Goal: Task Accomplishment & Management: Complete application form

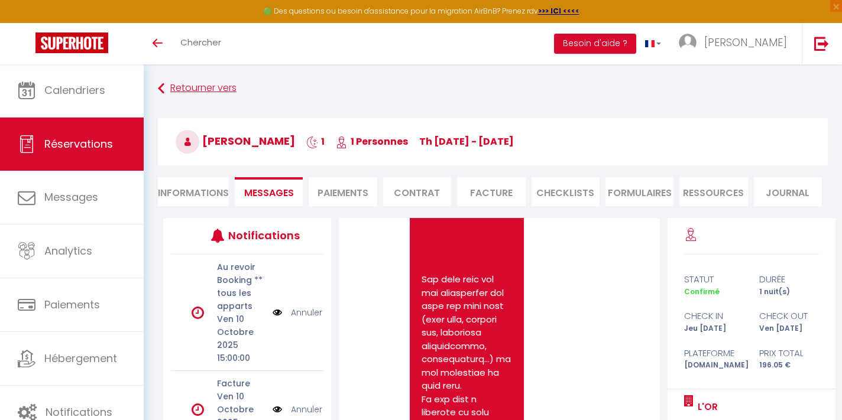
click at [183, 86] on link "Retourner vers" at bounding box center [493, 88] width 670 height 21
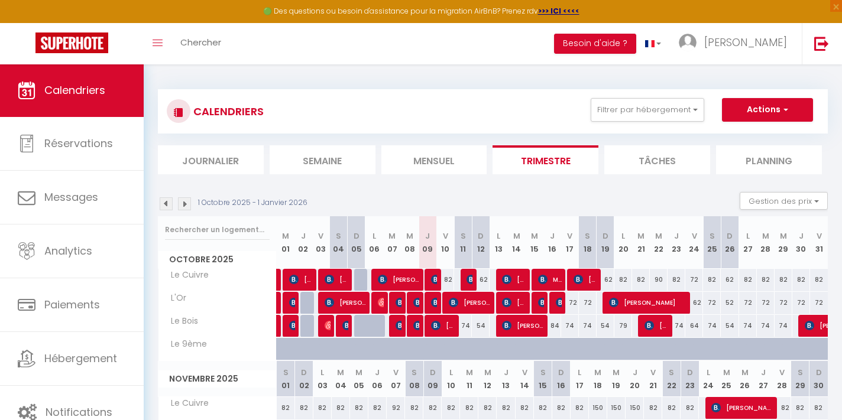
click at [435, 302] on img at bounding box center [435, 302] width 9 height 9
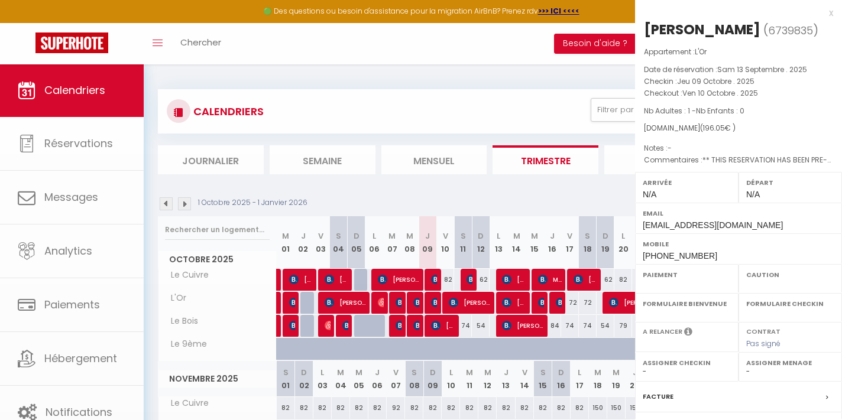
select select "OK"
select select "0"
select select "1"
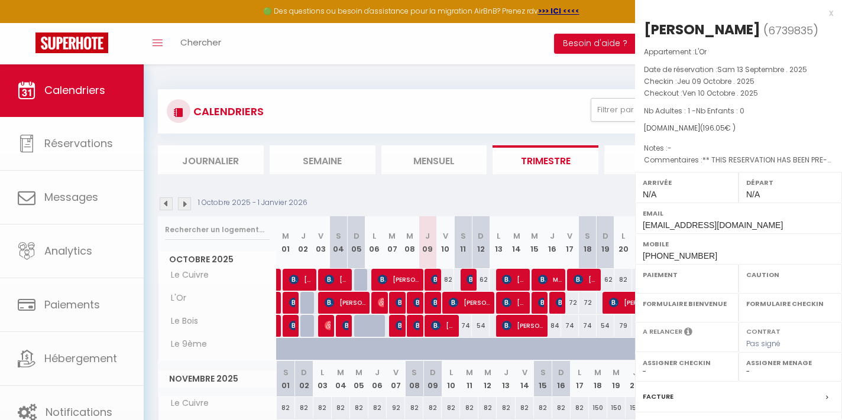
select select
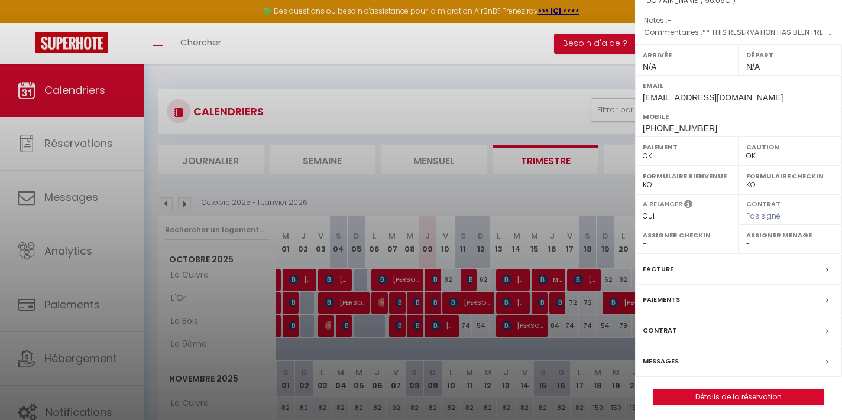
scroll to position [127, 0]
click at [697, 396] on link "Détails de la réservation" at bounding box center [738, 397] width 170 height 15
select select
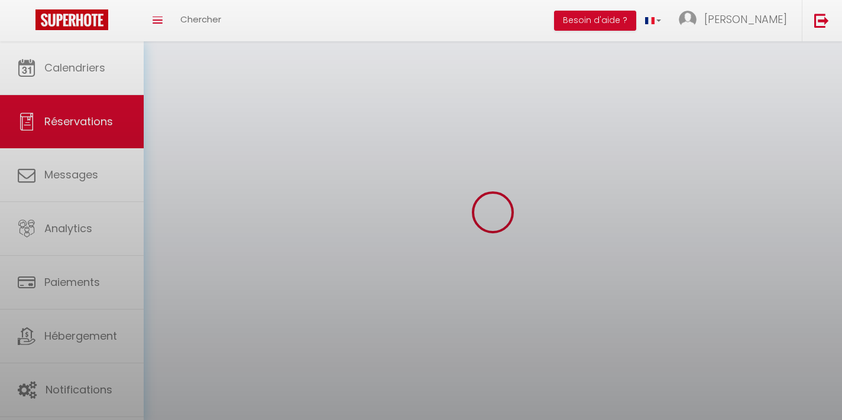
select select
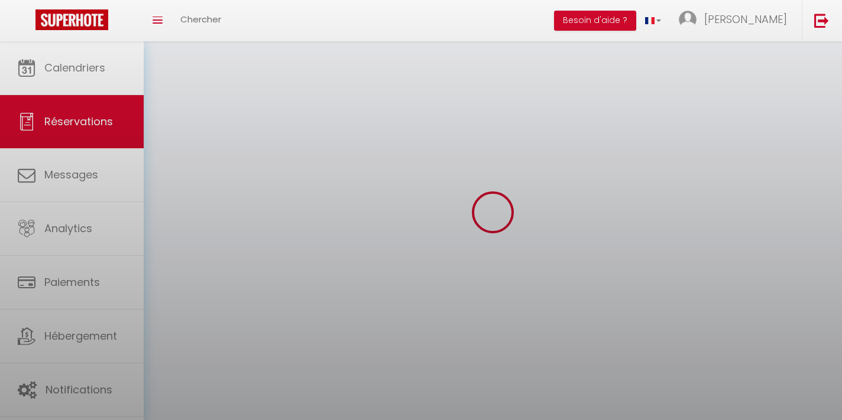
select select
checkbox input "false"
select select
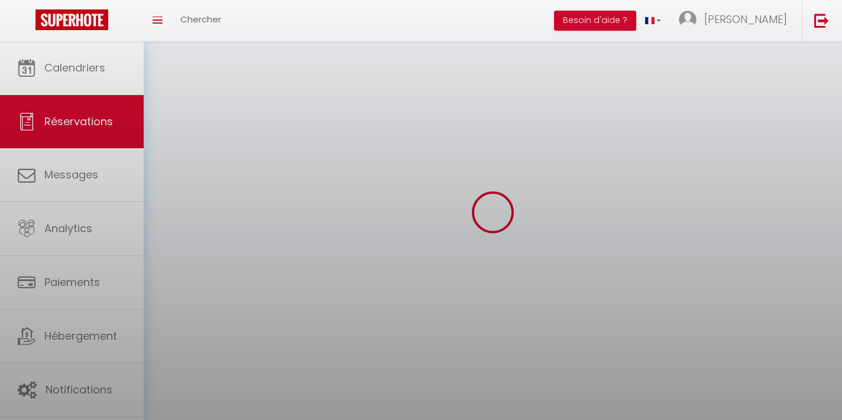
select select
checkbox input "false"
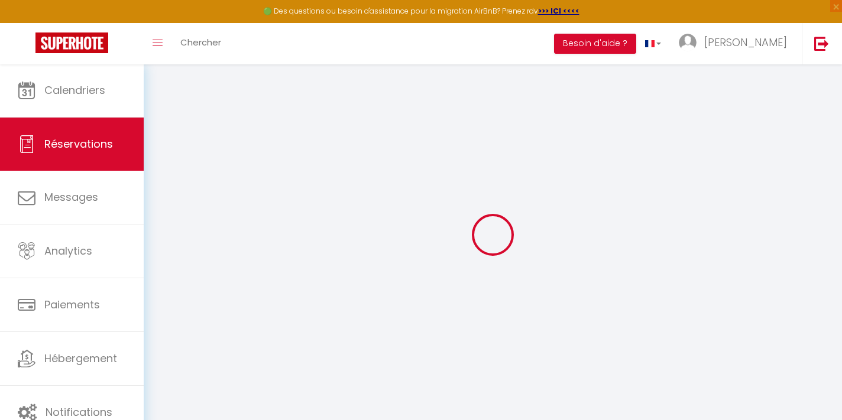
select select
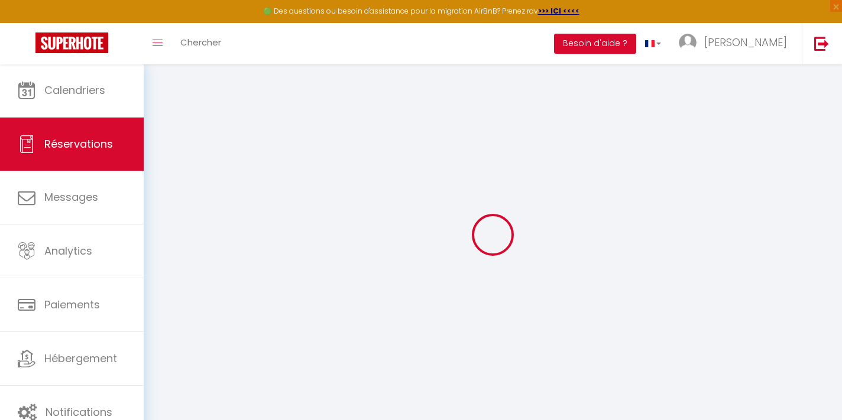
select select
checkbox input "false"
select select
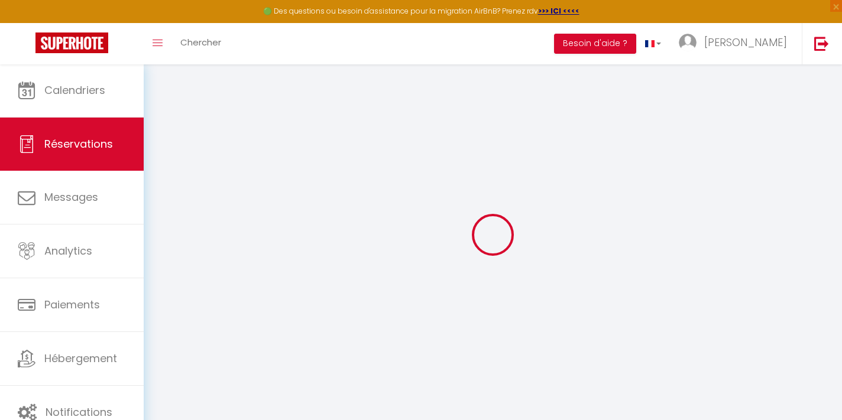
select select
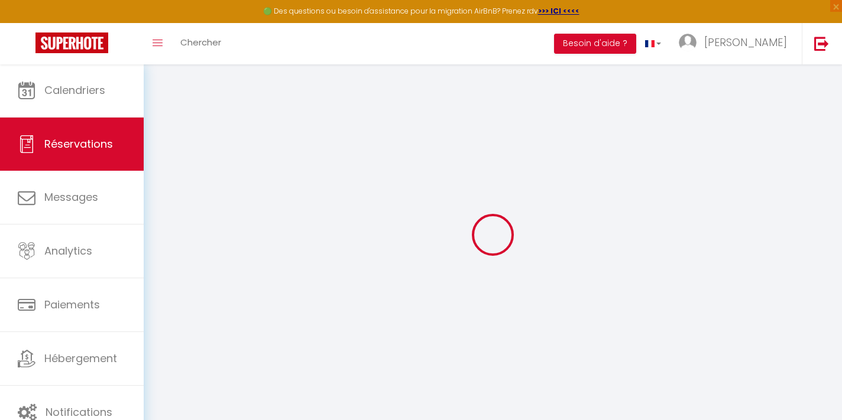
checkbox input "false"
type input "[PERSON_NAME]"
type input "[EMAIL_ADDRESS][DOMAIN_NAME]"
type input "[PHONE_NUMBER]"
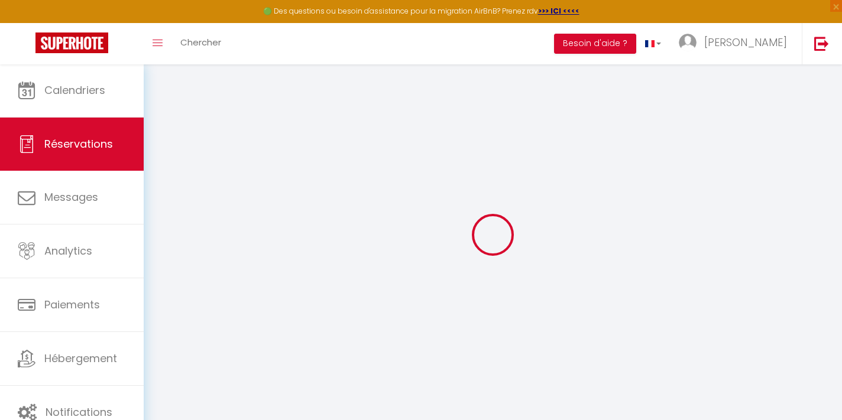
type input "93405"
type input "[STREET_ADDRESS]"
type input "SAN [PERSON_NAME] OBISPO"
select select "US"
type input "38"
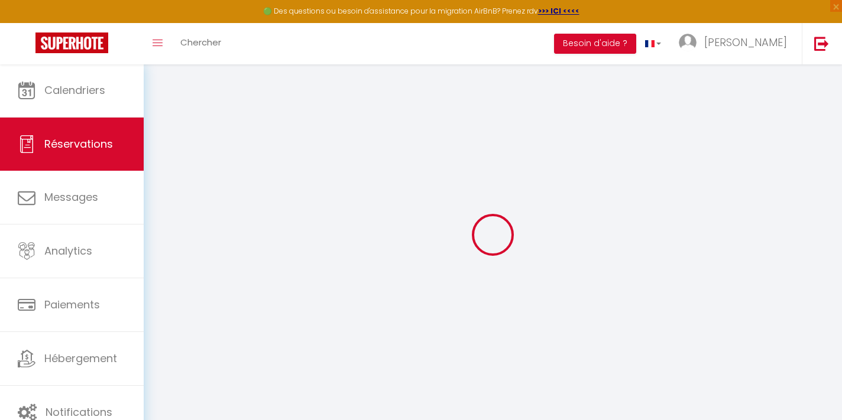
type input "32.48"
type input "2.74"
select select "469"
select select "1"
select select
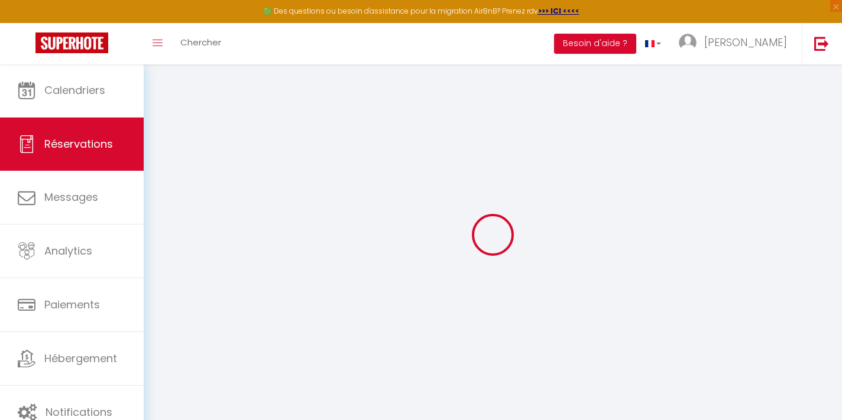
select select
type input "1"
select select "12"
select select "15"
type input "153.05"
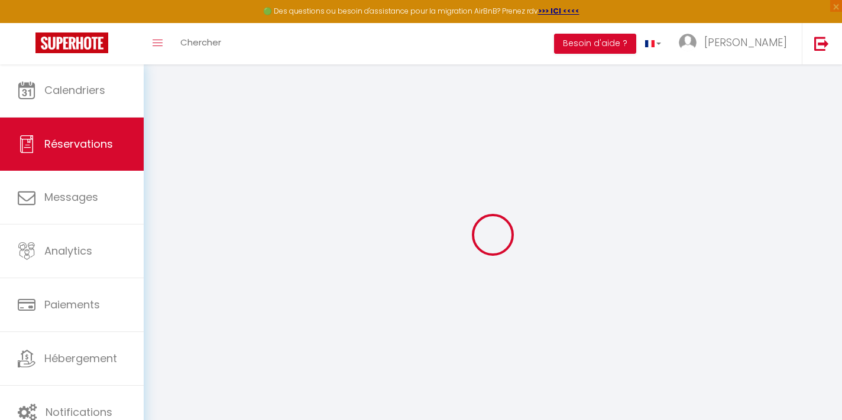
checkbox input "false"
type input "0"
select select "2"
type input "0"
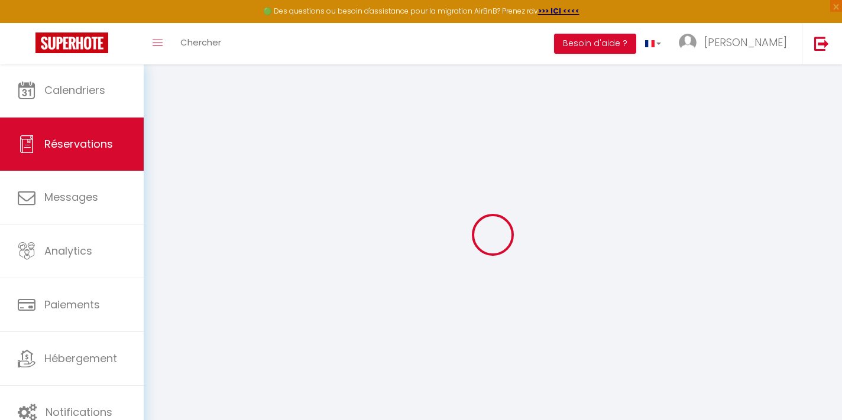
type input "0"
select select
checkbox input "false"
select select
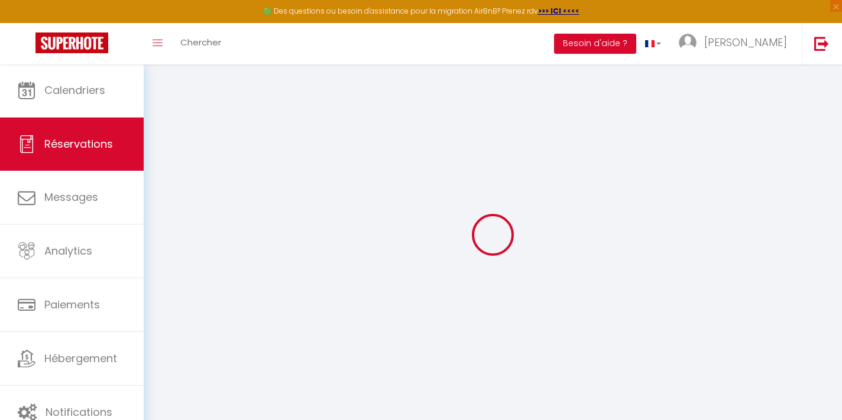
select select
checkbox input "false"
select select
checkbox input "false"
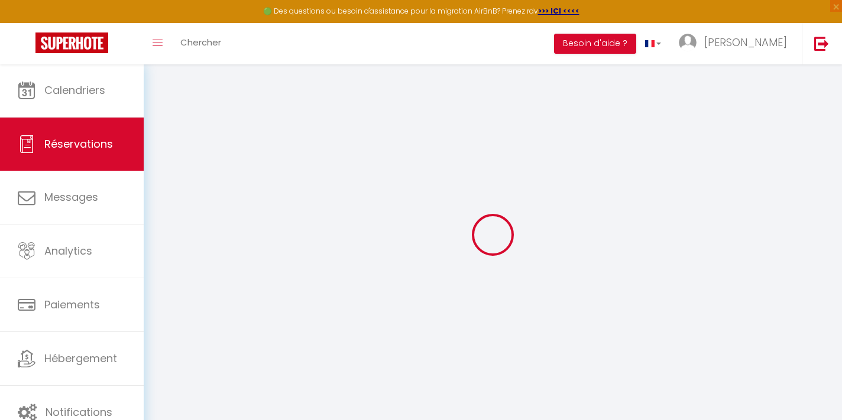
select select
checkbox input "false"
type voyageur0 "** THIS RESERVATION HAS BEEN PRE-PAID ** BOOKING NOTE : Payment charge is EUR 2…"
type input "5"
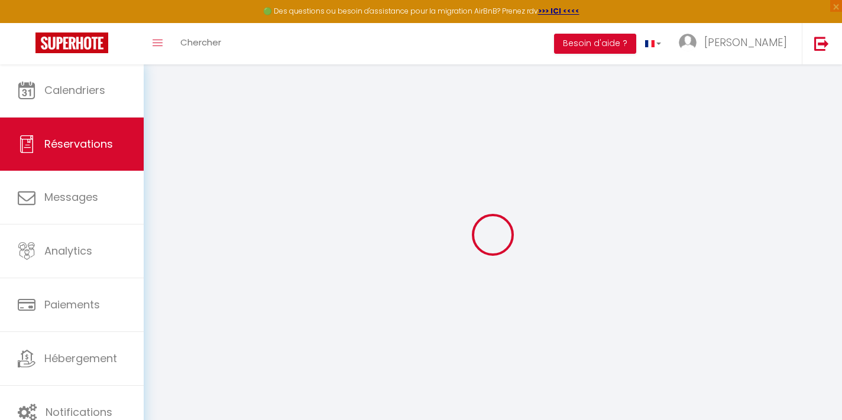
select select
checkbox input "false"
select select
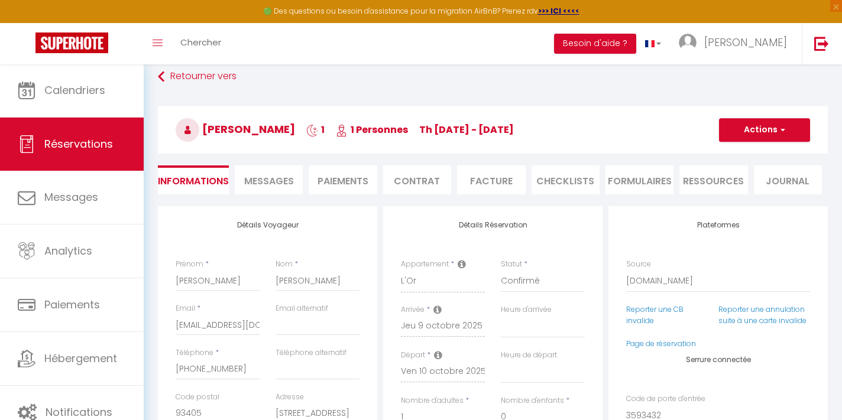
scroll to position [21, 0]
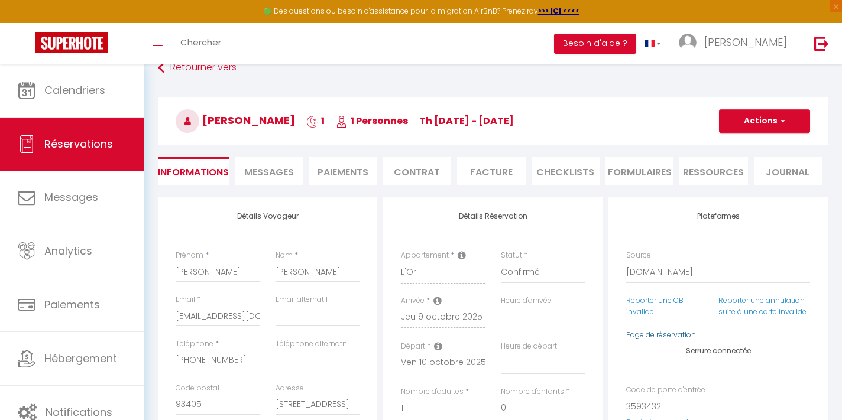
click at [660, 330] on link "Page de réservation" at bounding box center [661, 335] width 70 height 10
